Goal: Information Seeking & Learning: Learn about a topic

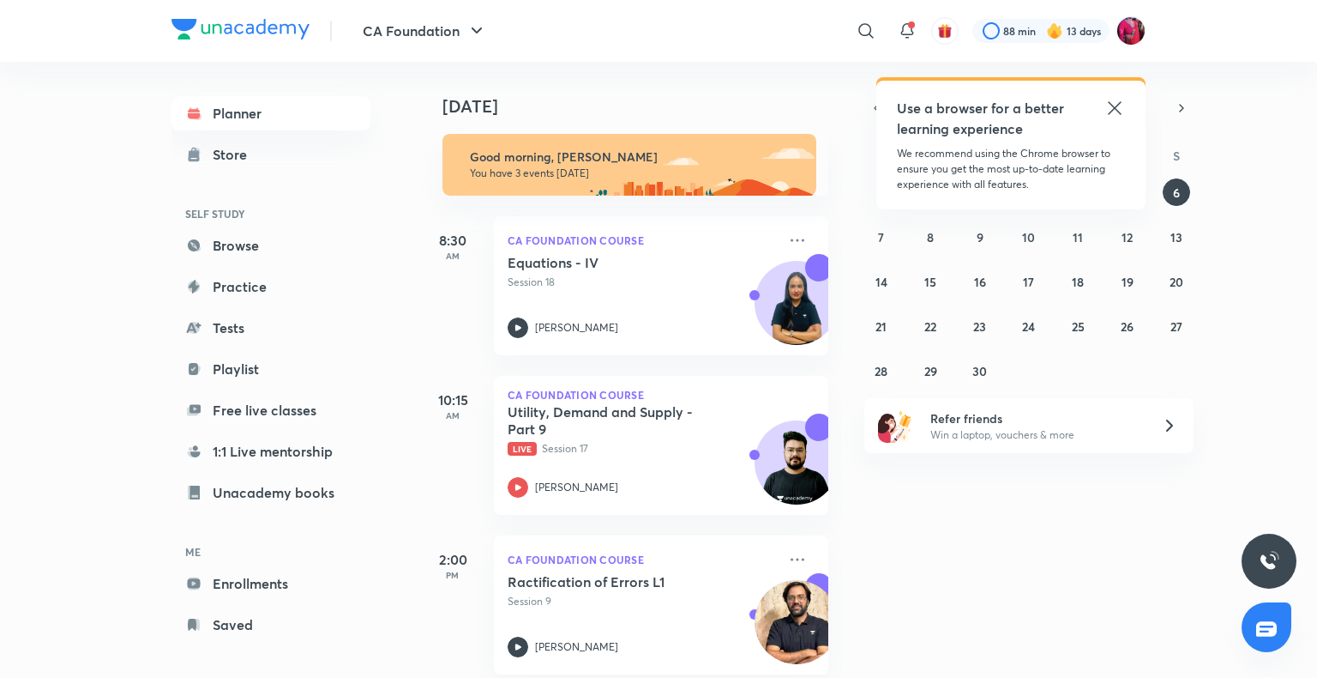
scroll to position [11, 0]
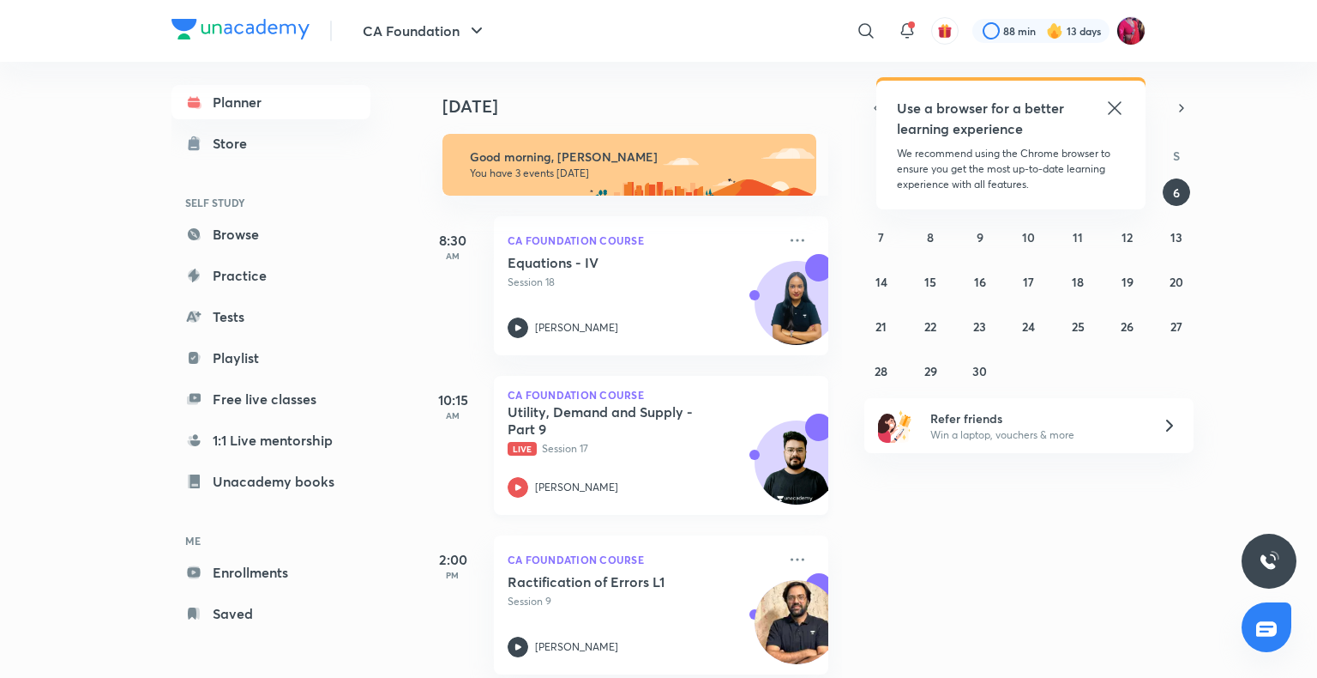
click at [515, 435] on h5 "Utility, Demand and Supply - Part 9" at bounding box center [615, 420] width 214 height 34
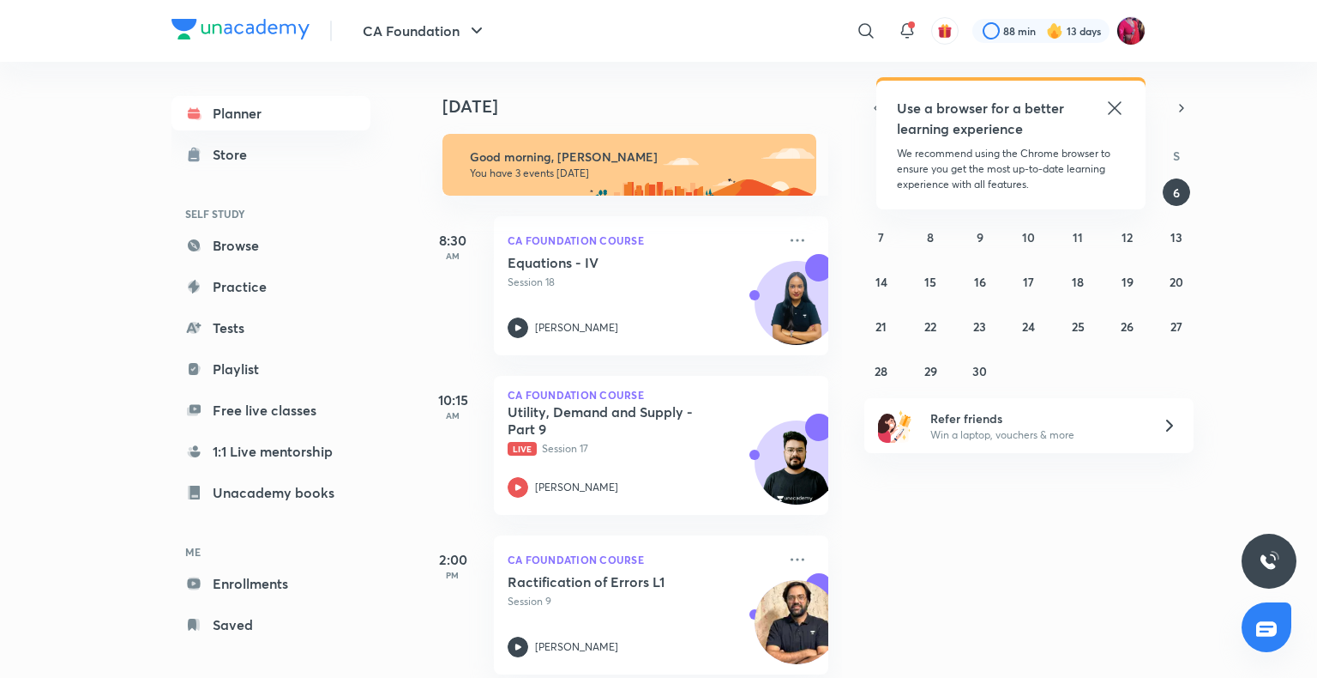
scroll to position [11, 0]
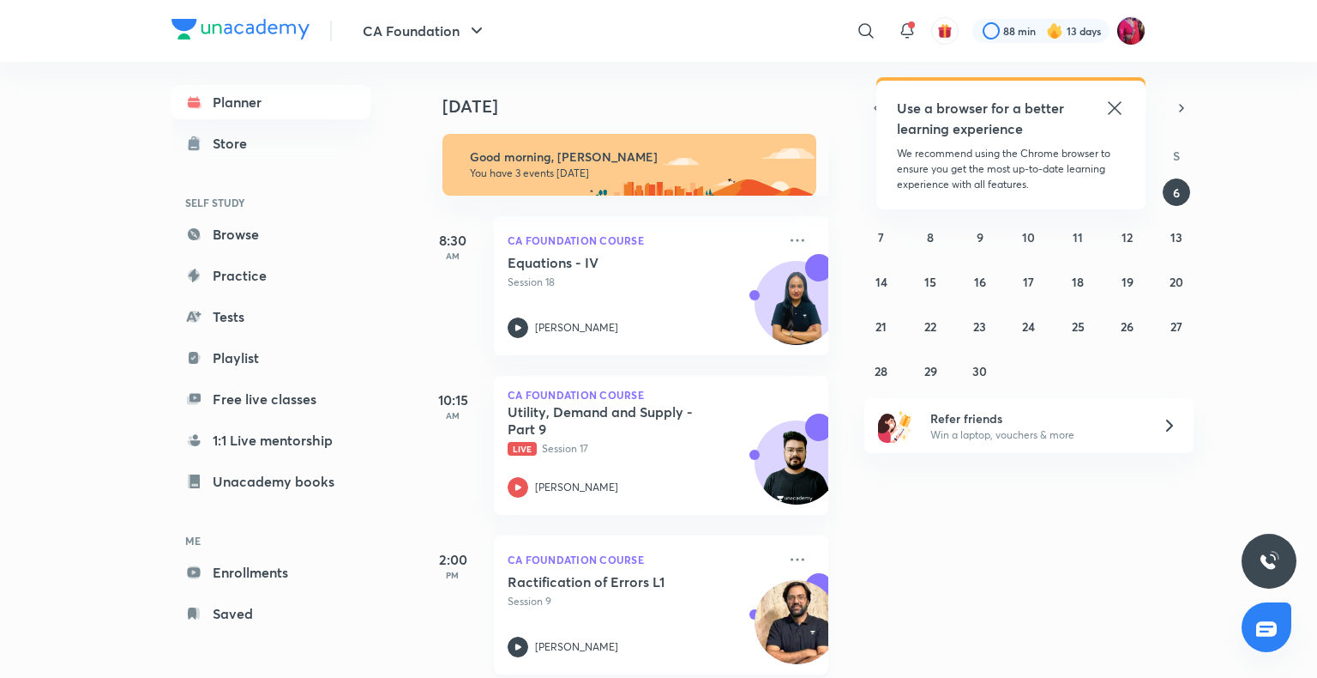
click at [520, 643] on icon at bounding box center [518, 646] width 21 height 21
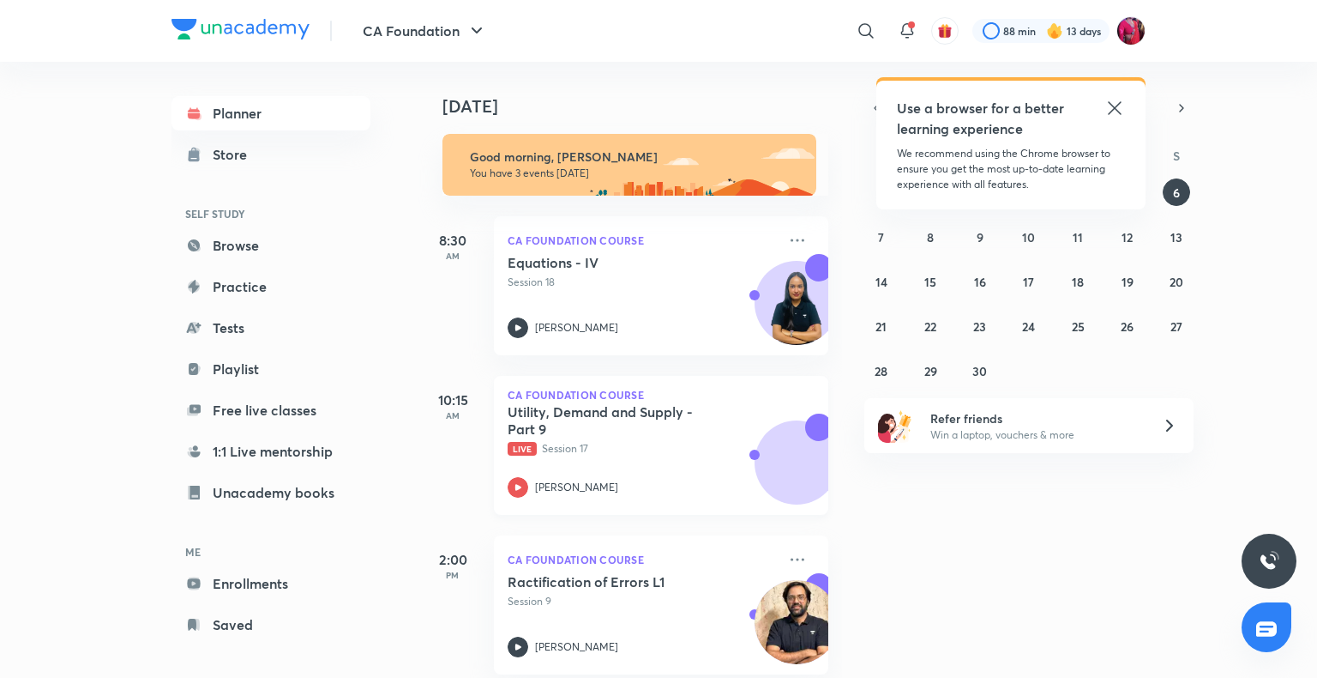
scroll to position [23, 0]
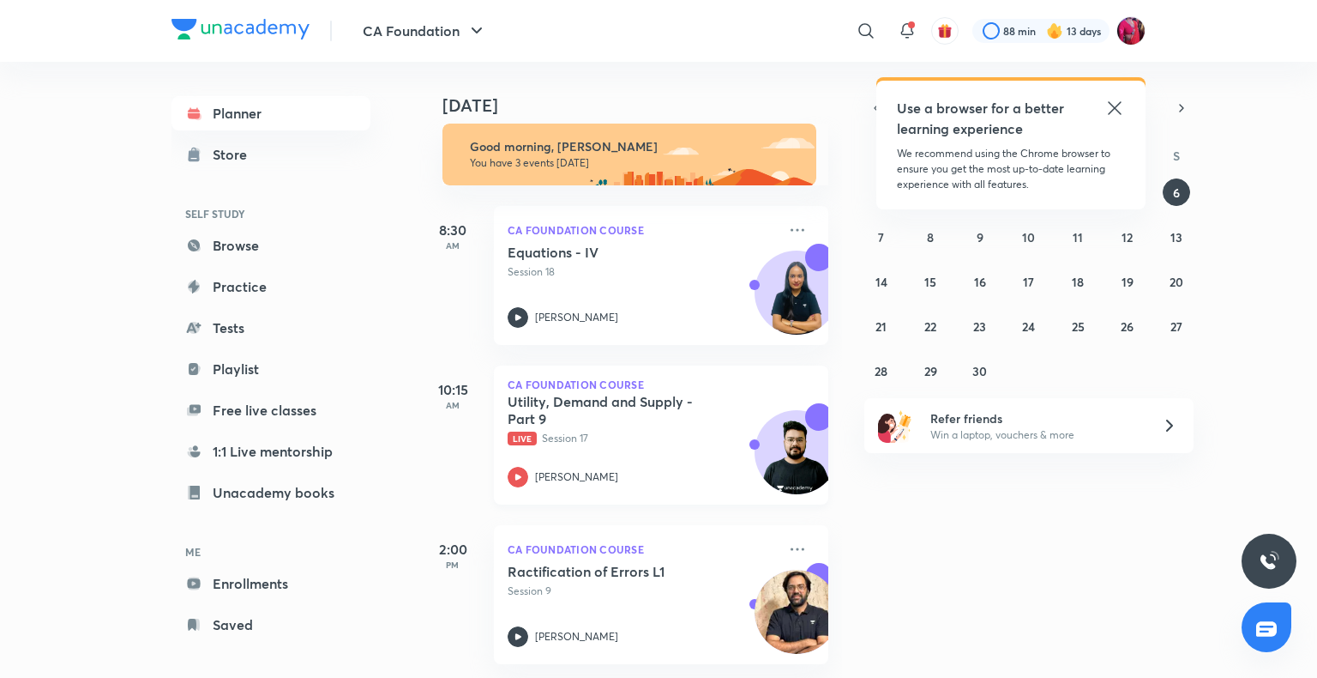
click at [572, 431] on p "Live Session 17" at bounding box center [642, 438] width 269 height 15
